Goal: Obtain resource: Download file/media

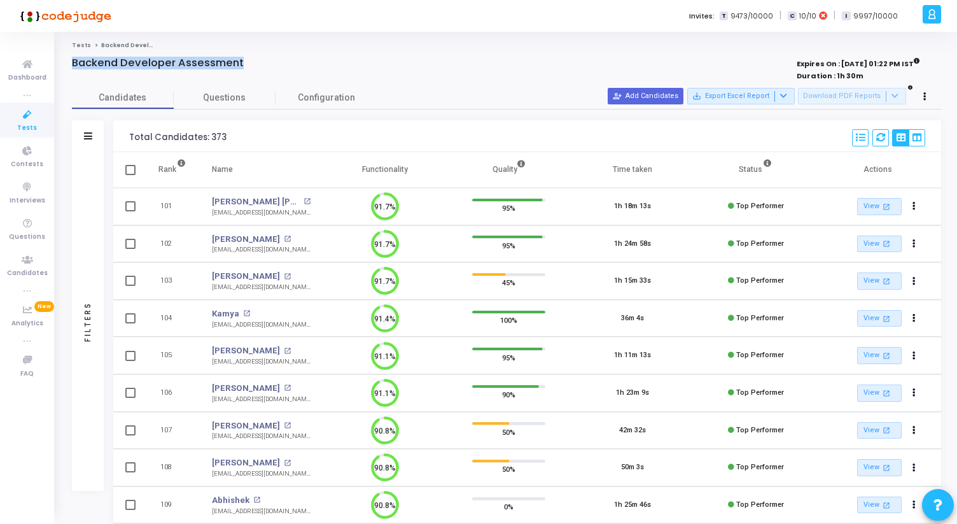
drag, startPoint x: 73, startPoint y: 63, endPoint x: 262, endPoint y: 60, distance: 189.1
click at [262, 60] on div "Backend Developer Assessment" at bounding box center [326, 63] width 509 height 13
drag, startPoint x: 262, startPoint y: 60, endPoint x: 70, endPoint y: 57, distance: 192.3
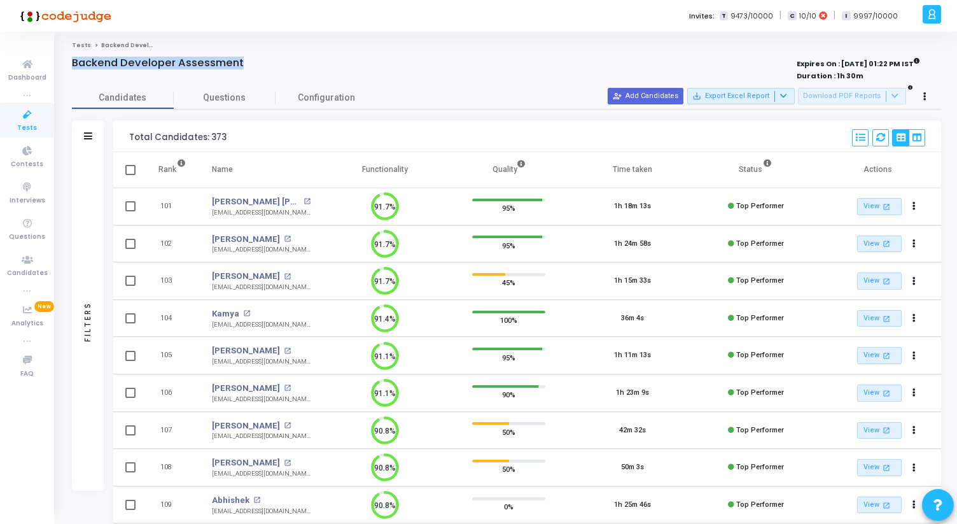
drag, startPoint x: 71, startPoint y: 64, endPoint x: 269, endPoint y: 67, distance: 198.6
click at [269, 67] on div "Backend Developer Assessment" at bounding box center [326, 63] width 509 height 13
click at [25, 116] on icon at bounding box center [27, 115] width 27 height 16
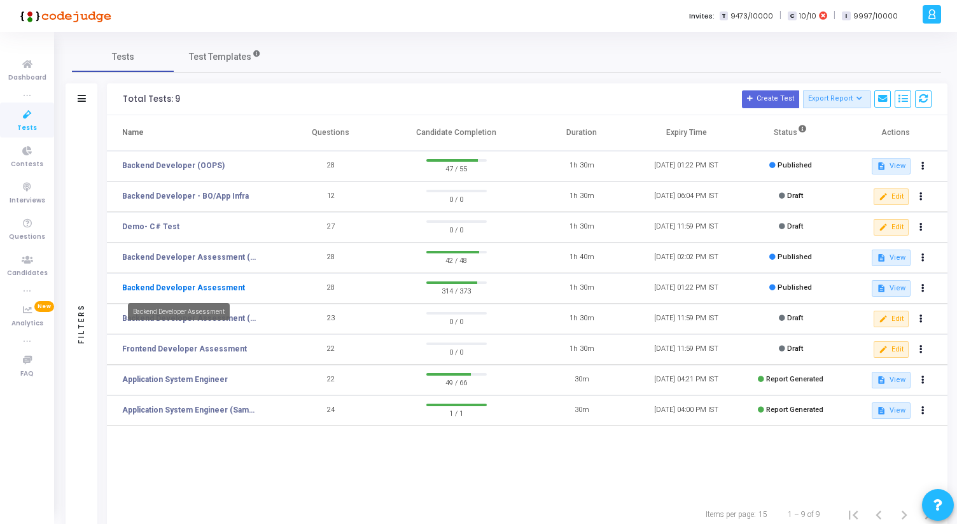
click at [223, 288] on link "Backend Developer Assessment" at bounding box center [183, 287] width 123 height 11
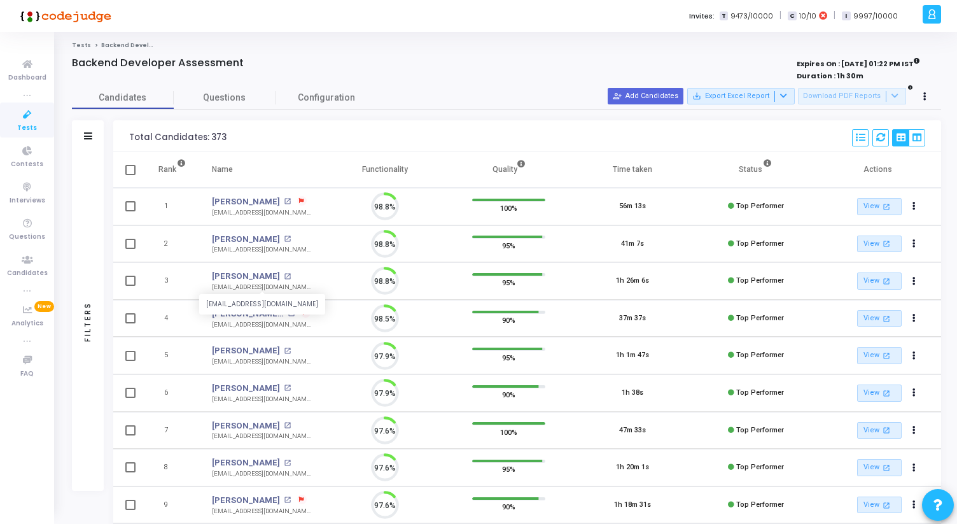
scroll to position [27, 32]
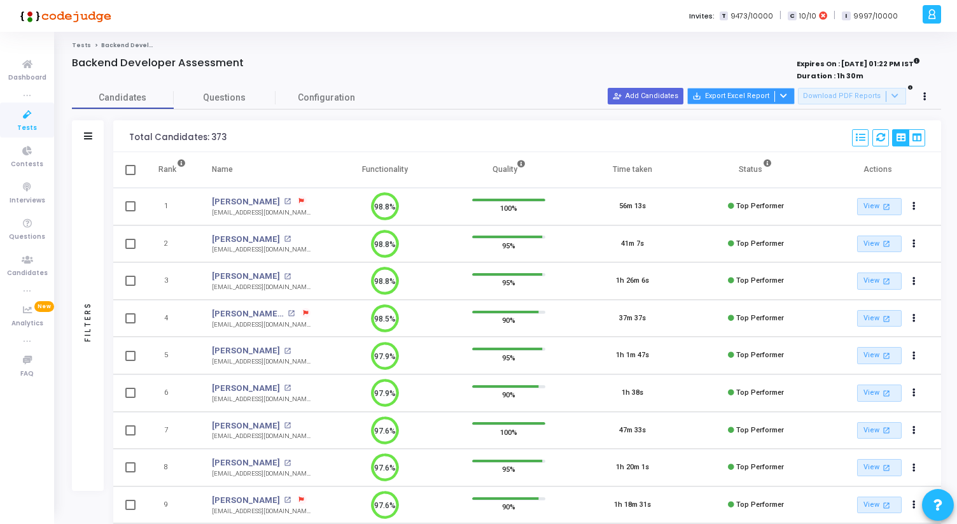
click at [787, 96] on icon at bounding box center [783, 95] width 7 height 7
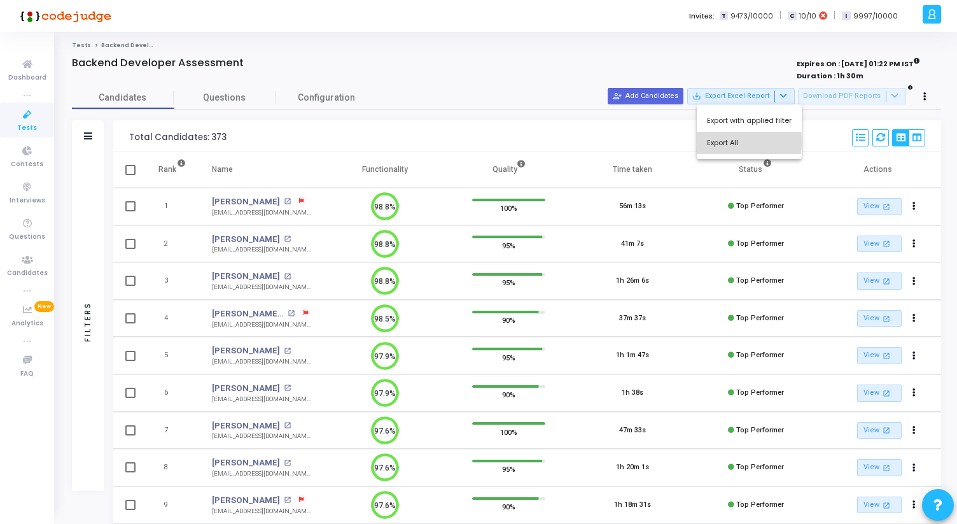
click at [726, 141] on button "Export All" at bounding box center [749, 143] width 105 height 22
